Goal: Information Seeking & Learning: Find specific page/section

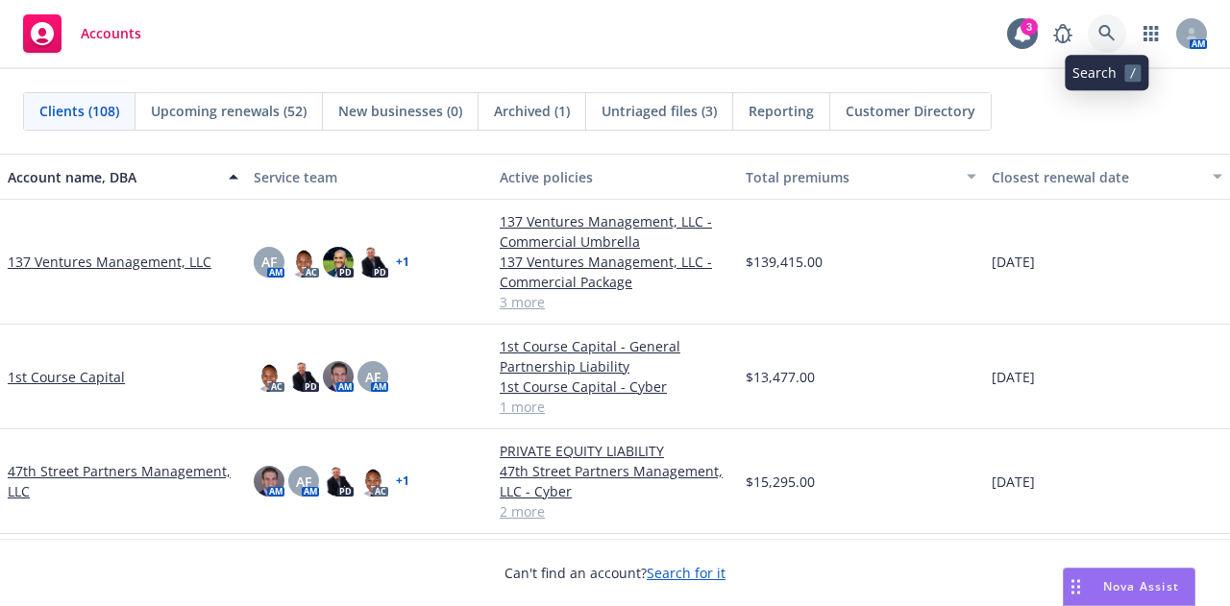
click at [677, 17] on link at bounding box center [1107, 33] width 38 height 38
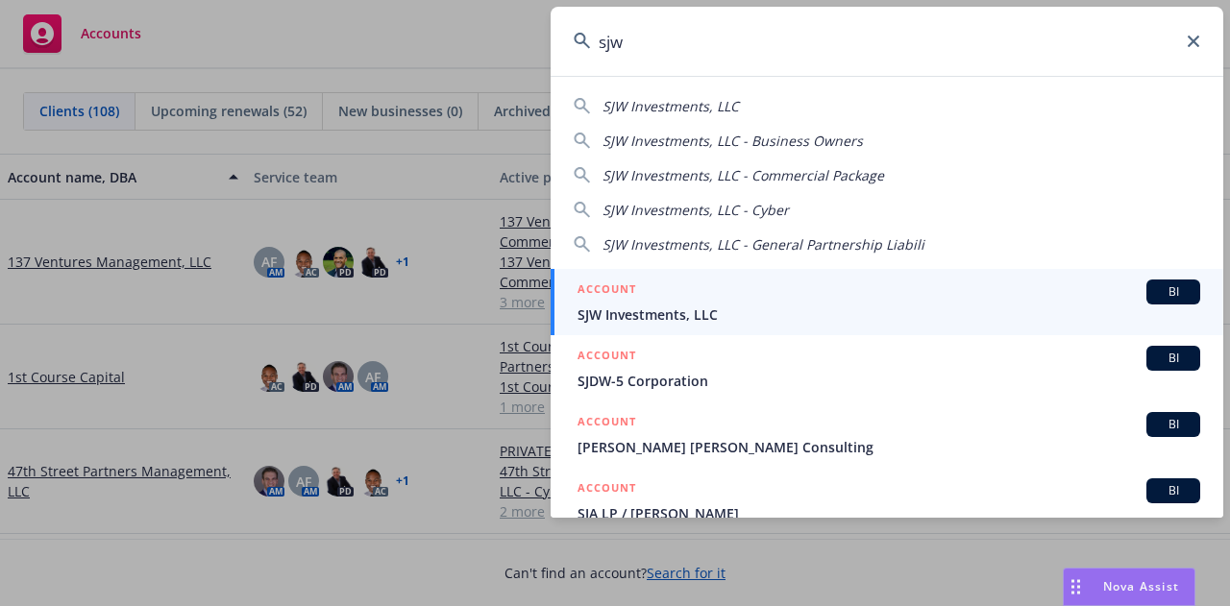
type input "sjw"
click at [637, 290] on div "ACCOUNT BI" at bounding box center [888, 292] width 623 height 25
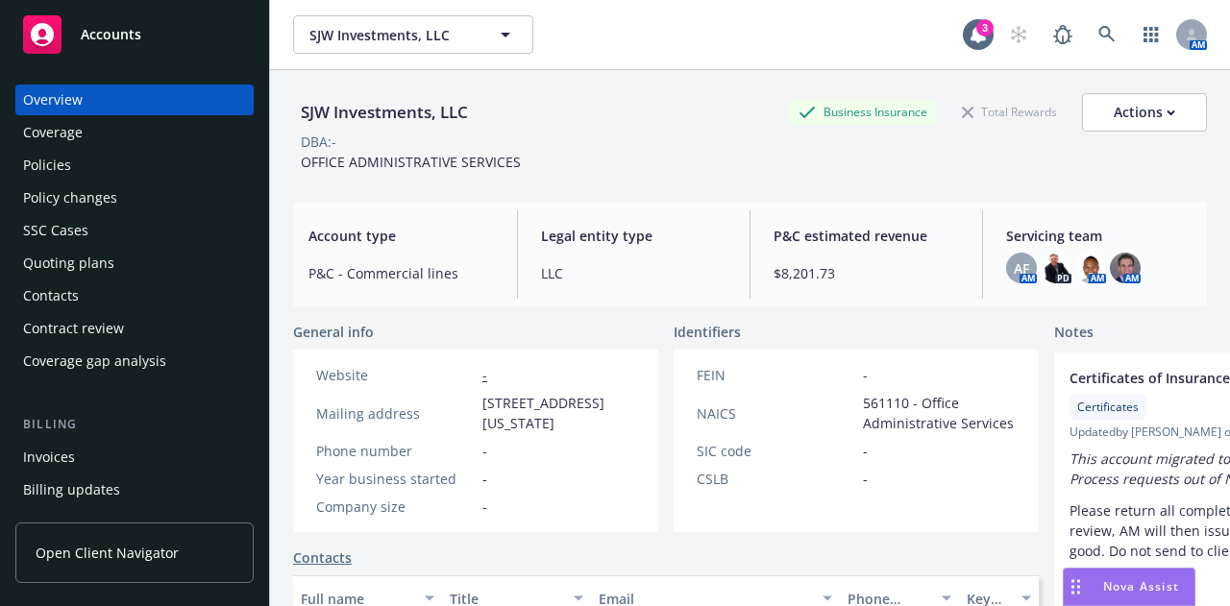
click at [98, 166] on div "Policies" at bounding box center [134, 165] width 223 height 31
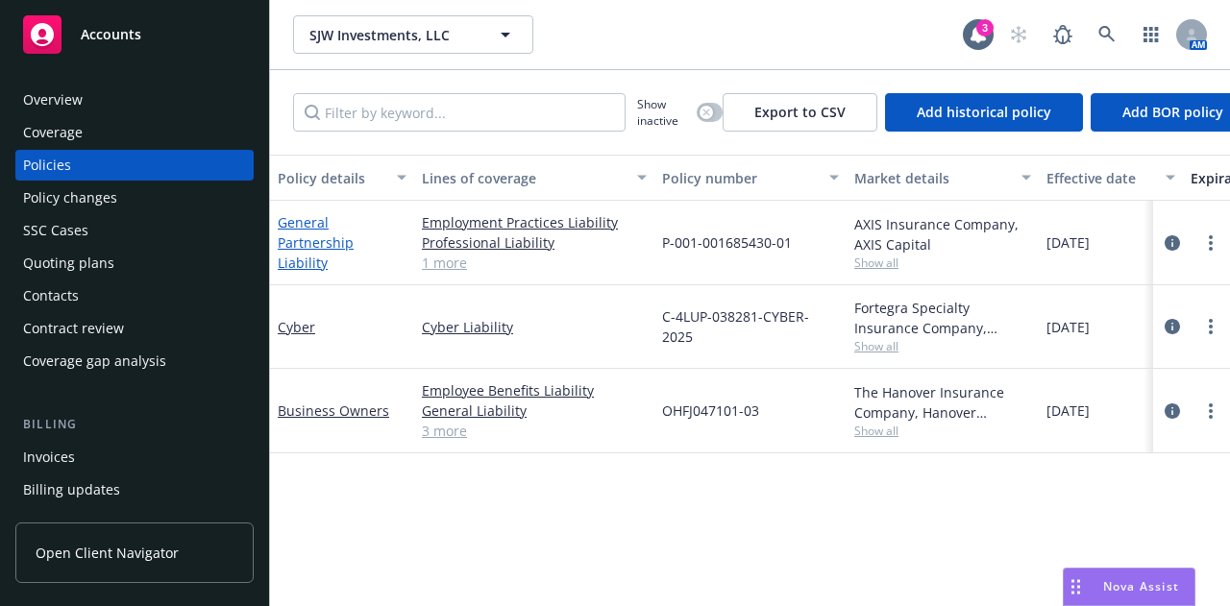
click at [325, 233] on link "General Partnership Liability" at bounding box center [316, 242] width 76 height 59
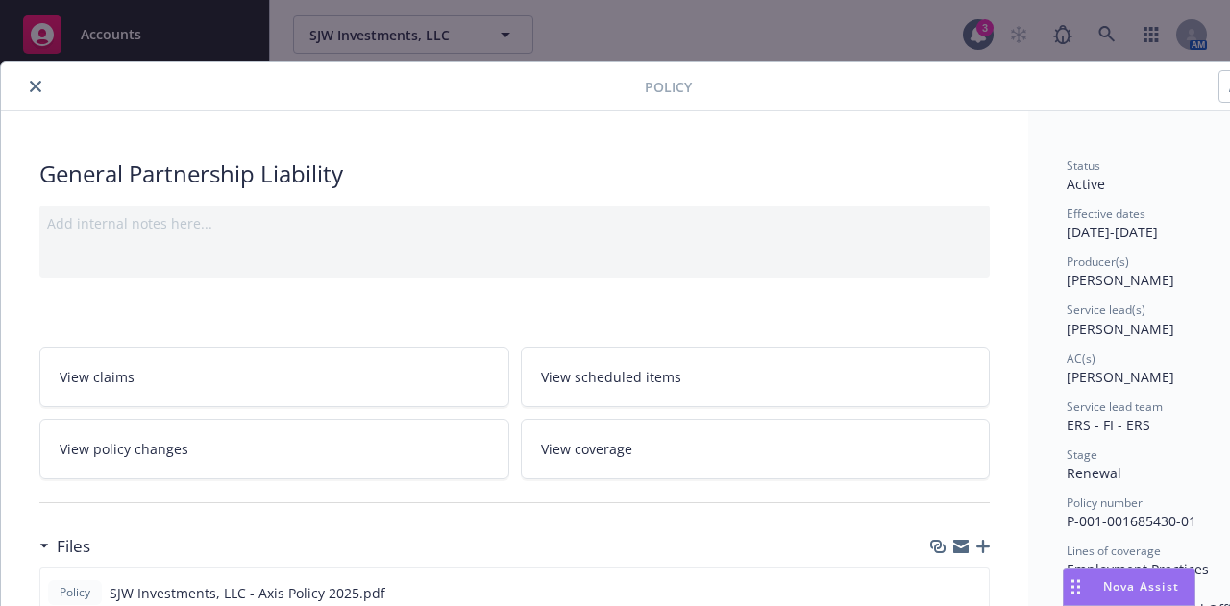
scroll to position [384, 0]
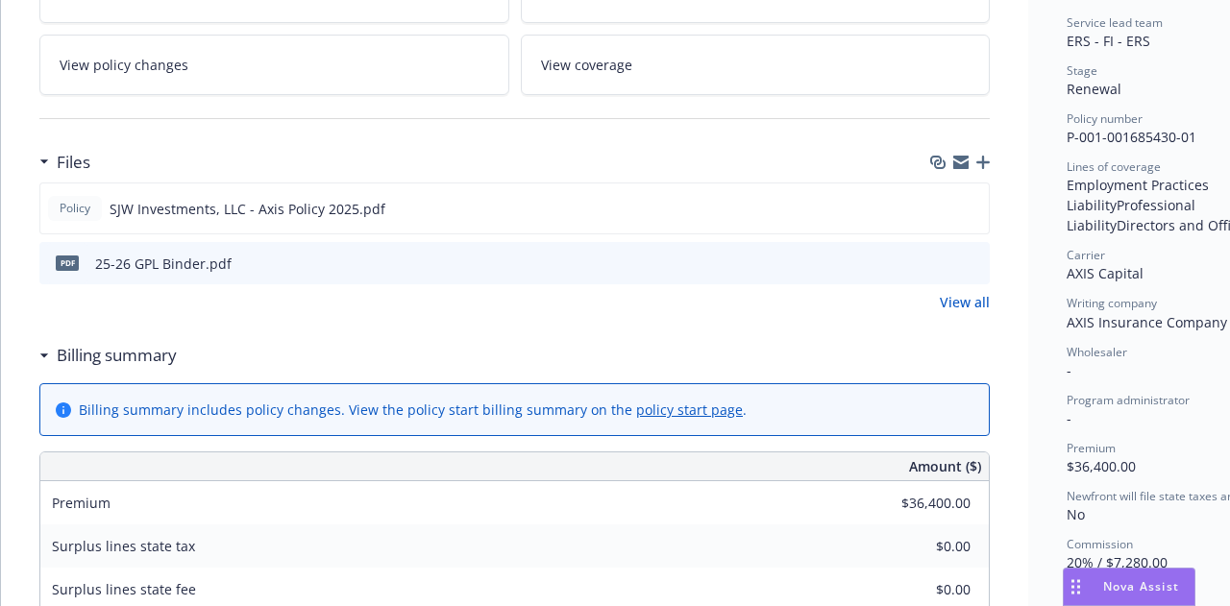
click at [677, 259] on icon "preview file" at bounding box center [971, 262] width 17 height 13
